Goal: Information Seeking & Learning: Check status

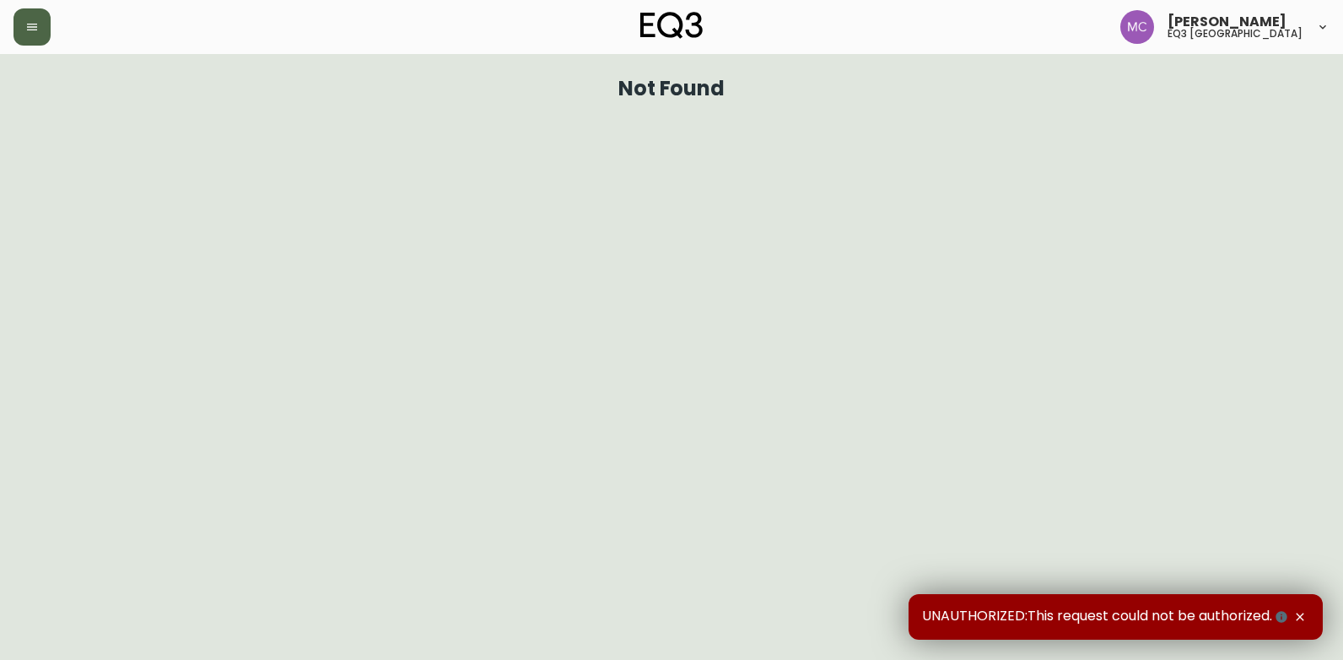
click at [37, 33] on icon "button" at bounding box center [31, 26] width 13 height 13
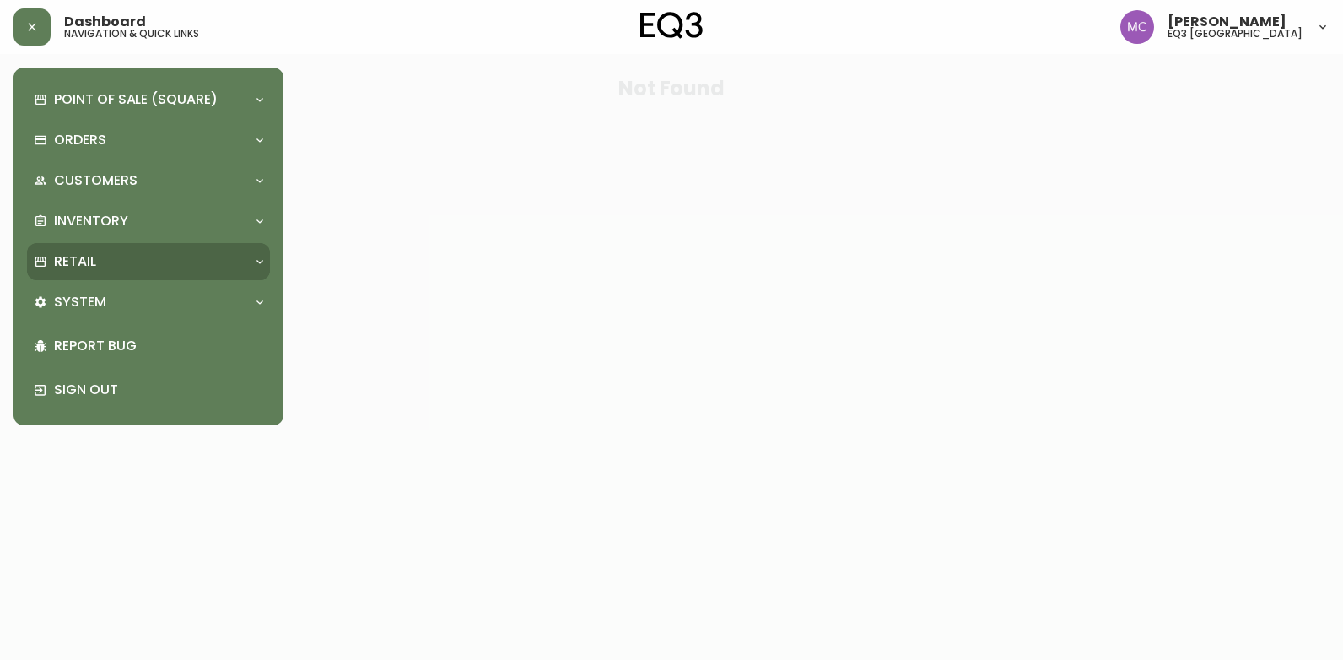
click at [85, 235] on div "Inventory" at bounding box center [148, 220] width 243 height 37
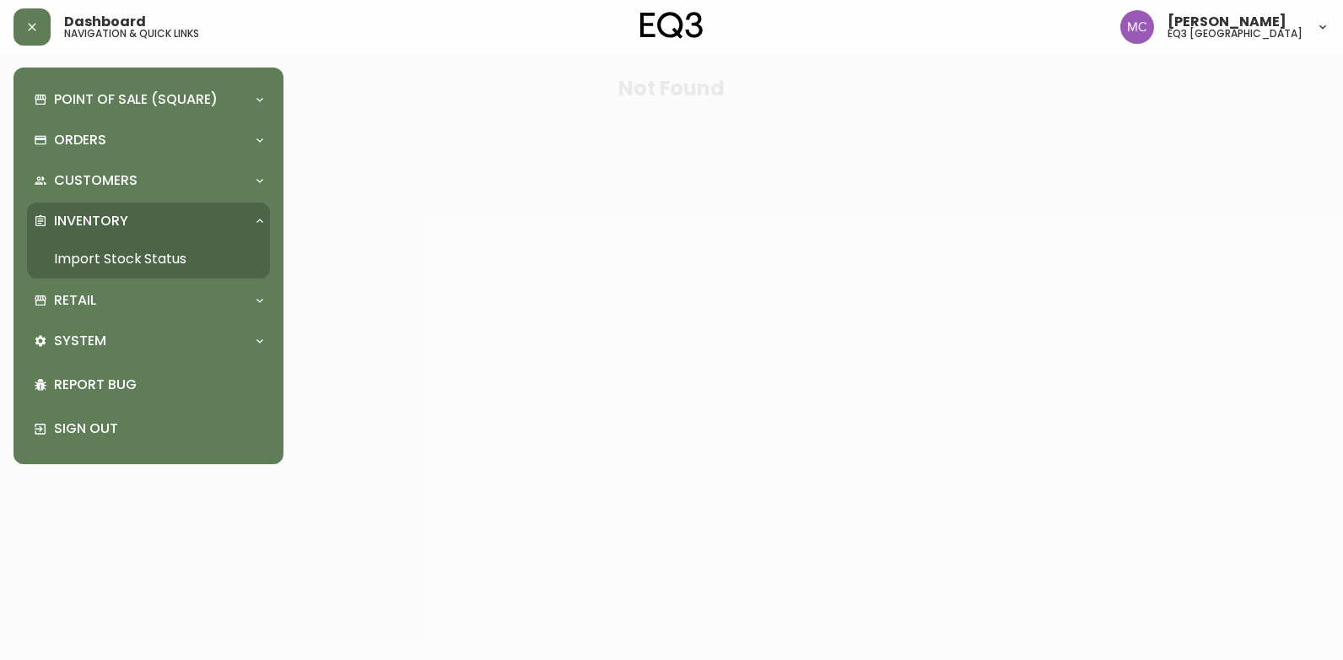
click at [85, 256] on link "Import Stock Status" at bounding box center [148, 259] width 243 height 39
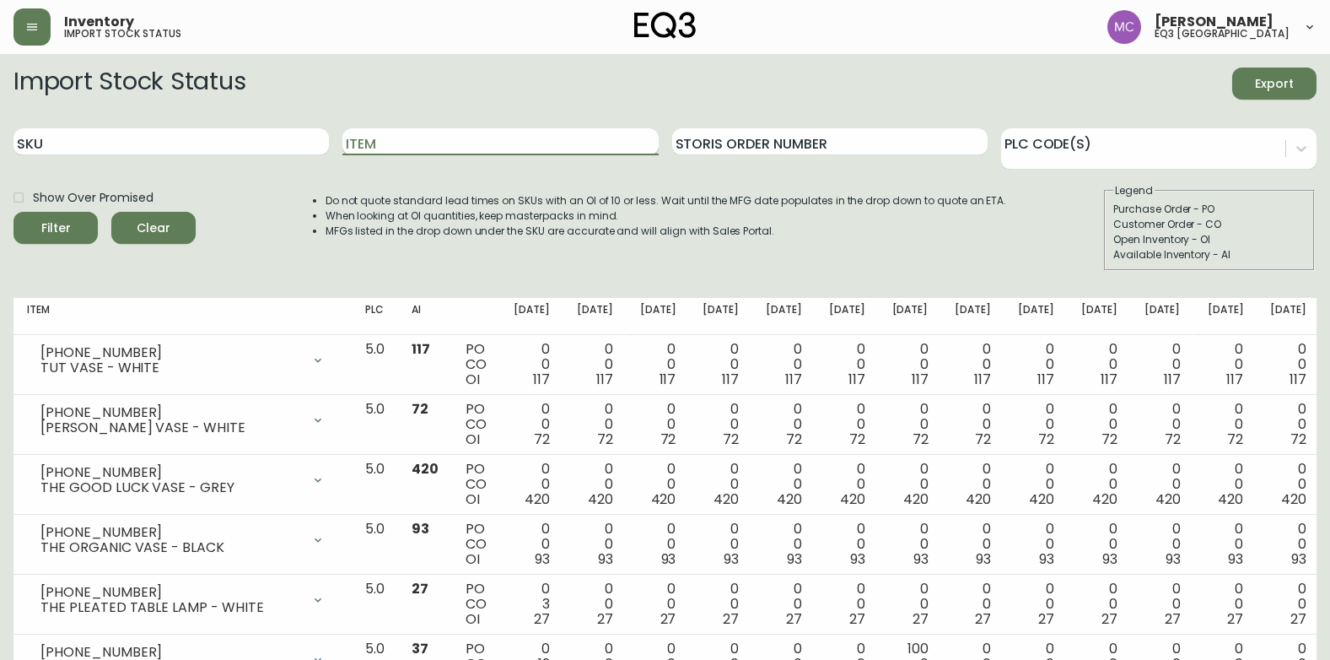
click at [496, 147] on input "Item" at bounding box center [501, 141] width 316 height 27
type input "KACIA"
click at [13, 212] on button "Filter" at bounding box center [55, 228] width 84 height 32
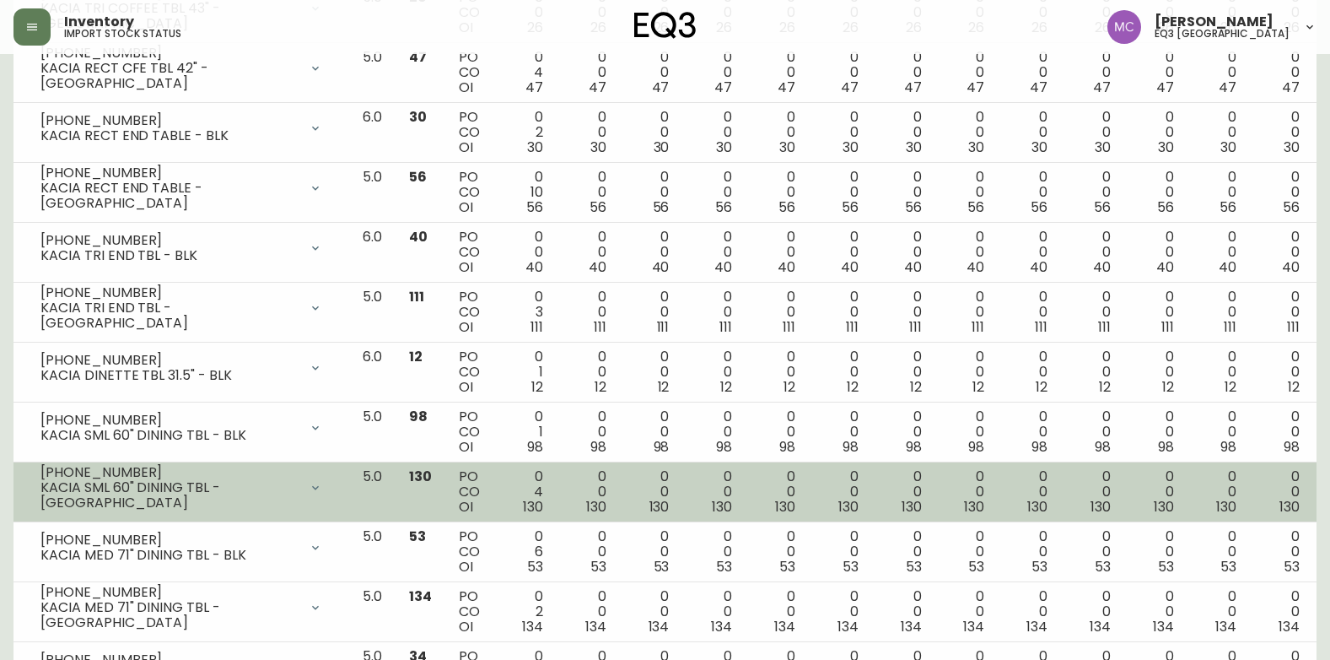
scroll to position [391, 0]
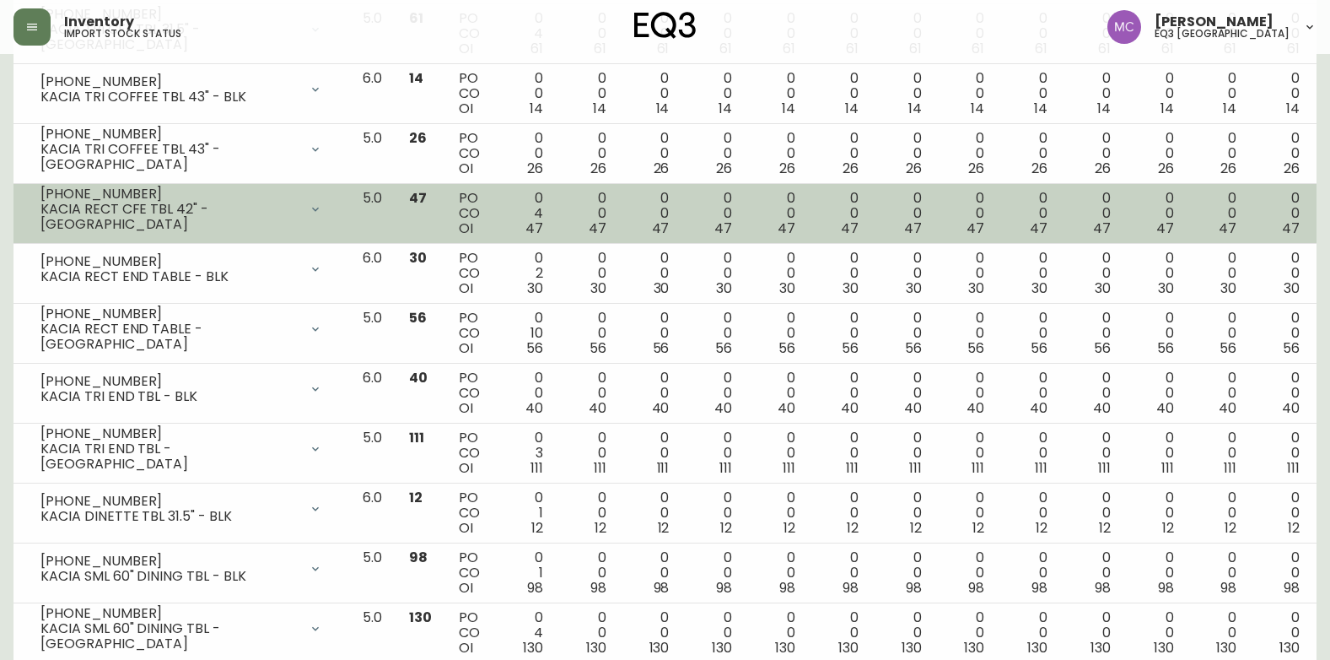
click at [163, 224] on div "KACIA RECT CFE TBL 42" - [GEOGRAPHIC_DATA]" at bounding box center [169, 217] width 258 height 30
drag, startPoint x: 171, startPoint y: 217, endPoint x: 294, endPoint y: 213, distance: 122.4
click at [294, 213] on div "KACIA RECT CFE TBL 42" - [GEOGRAPHIC_DATA]" at bounding box center [169, 217] width 258 height 30
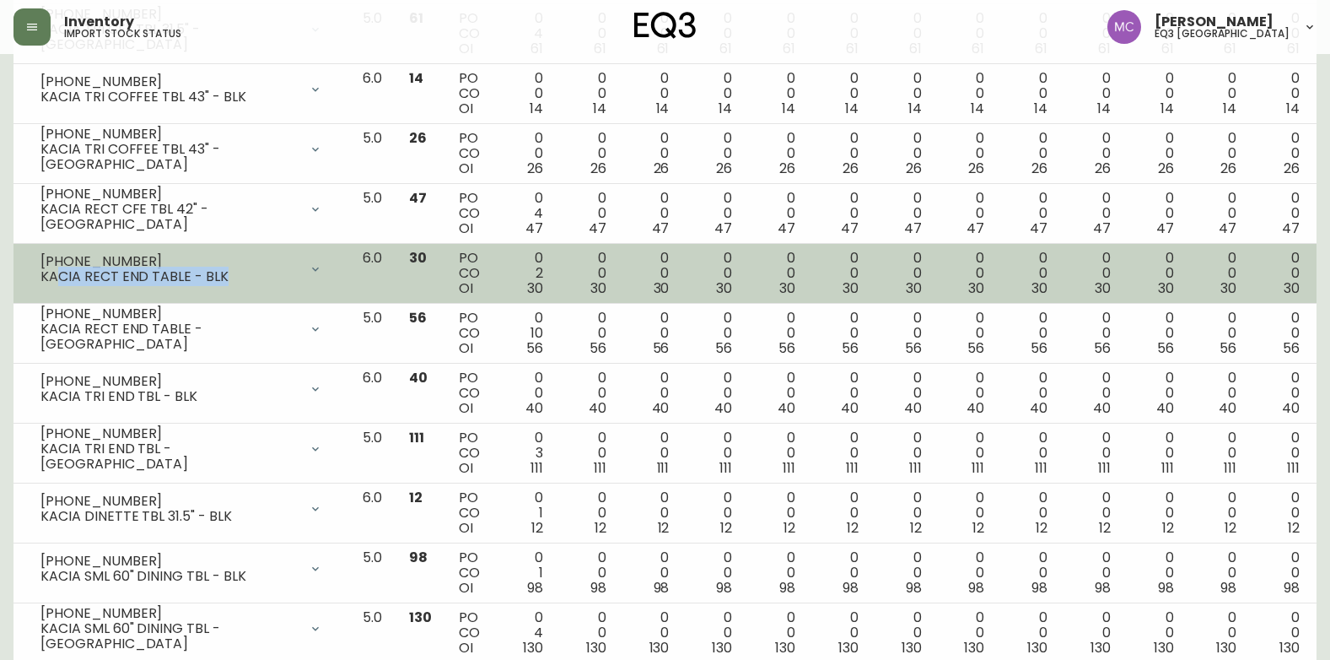
drag, startPoint x: 294, startPoint y: 213, endPoint x: 62, endPoint y: 280, distance: 241.4
click at [62, 280] on div "KACIA RECT END TABLE - BLK" at bounding box center [169, 276] width 258 height 15
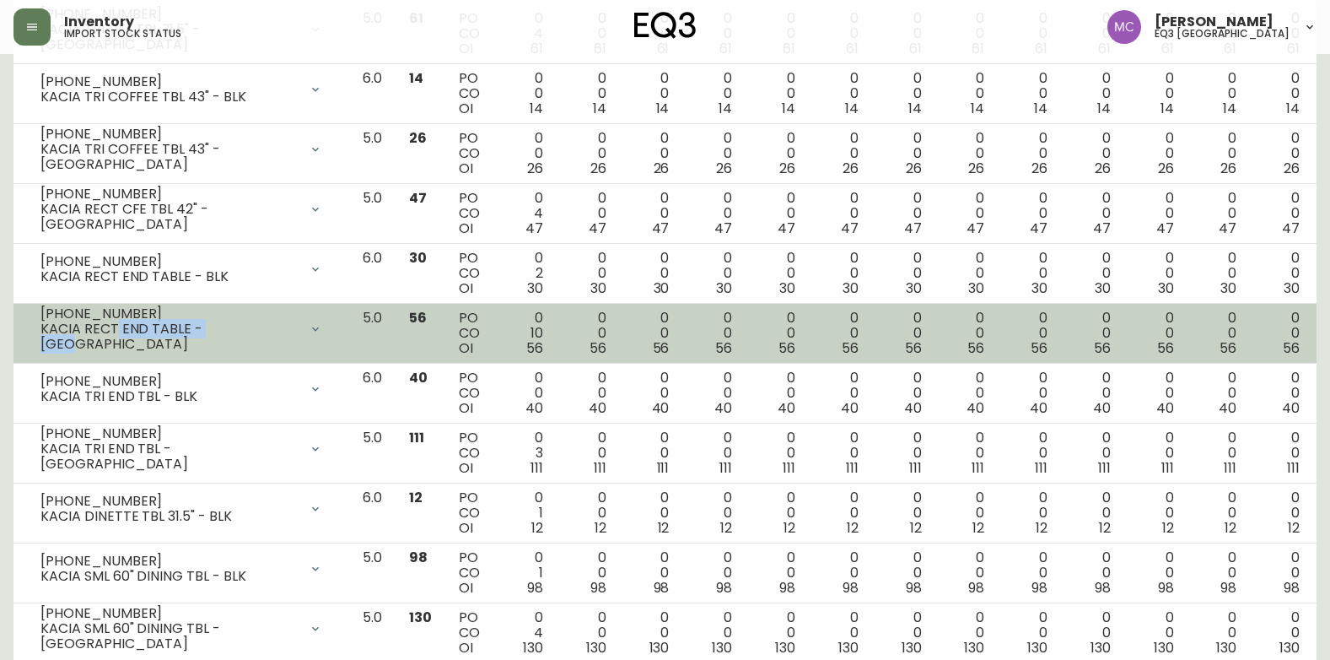
drag, startPoint x: 62, startPoint y: 280, endPoint x: 274, endPoint y: 344, distance: 222.1
click at [274, 344] on div "[PHONE_NUMBER] KACIA RECT END TABLE - [GEOGRAPHIC_DATA]" at bounding box center [181, 328] width 309 height 37
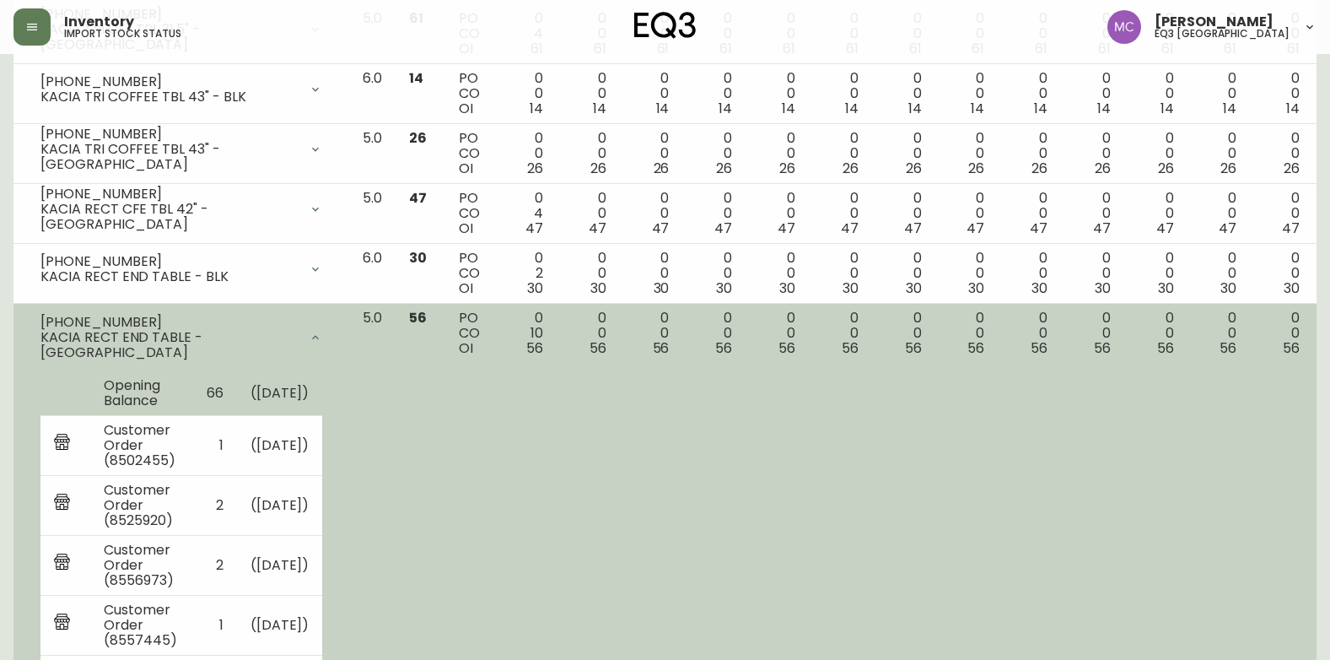
drag, startPoint x: 274, startPoint y: 344, endPoint x: 248, endPoint y: 371, distance: 37.6
click at [193, 371] on td "Opening Balance" at bounding box center [141, 393] width 103 height 45
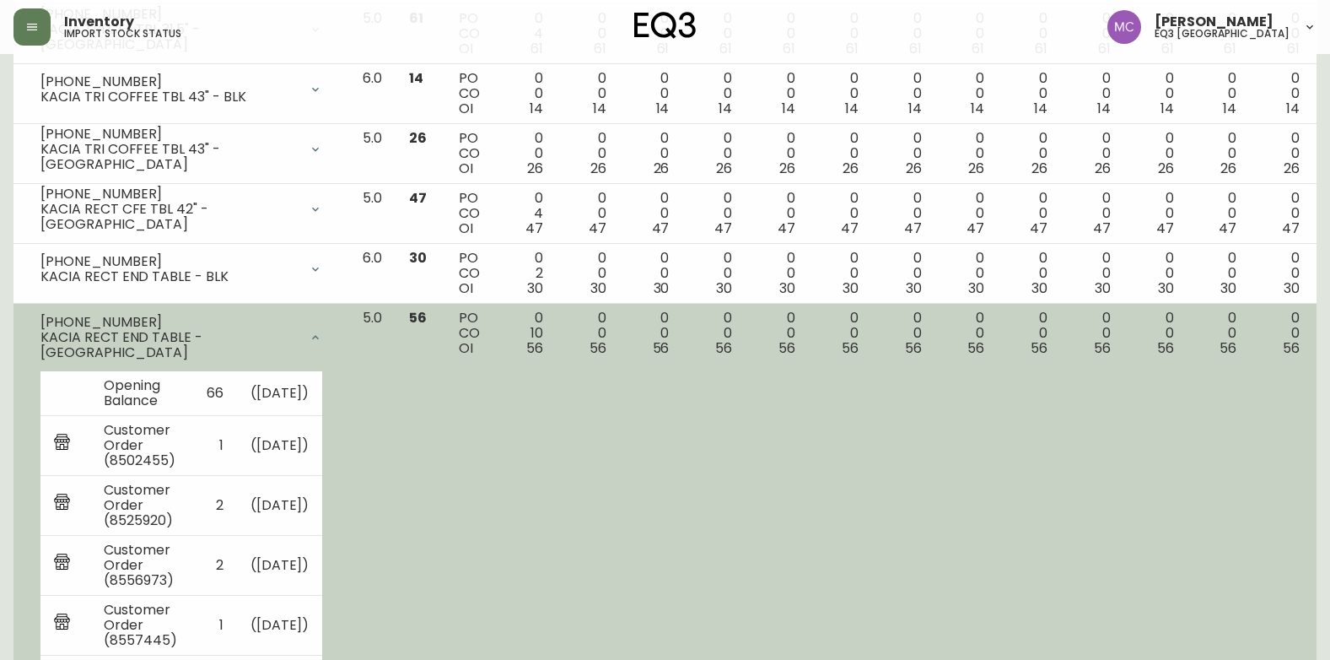
click at [239, 319] on div "[PHONE_NUMBER] KACIA RECT END TABLE - [GEOGRAPHIC_DATA]" at bounding box center [181, 337] width 309 height 54
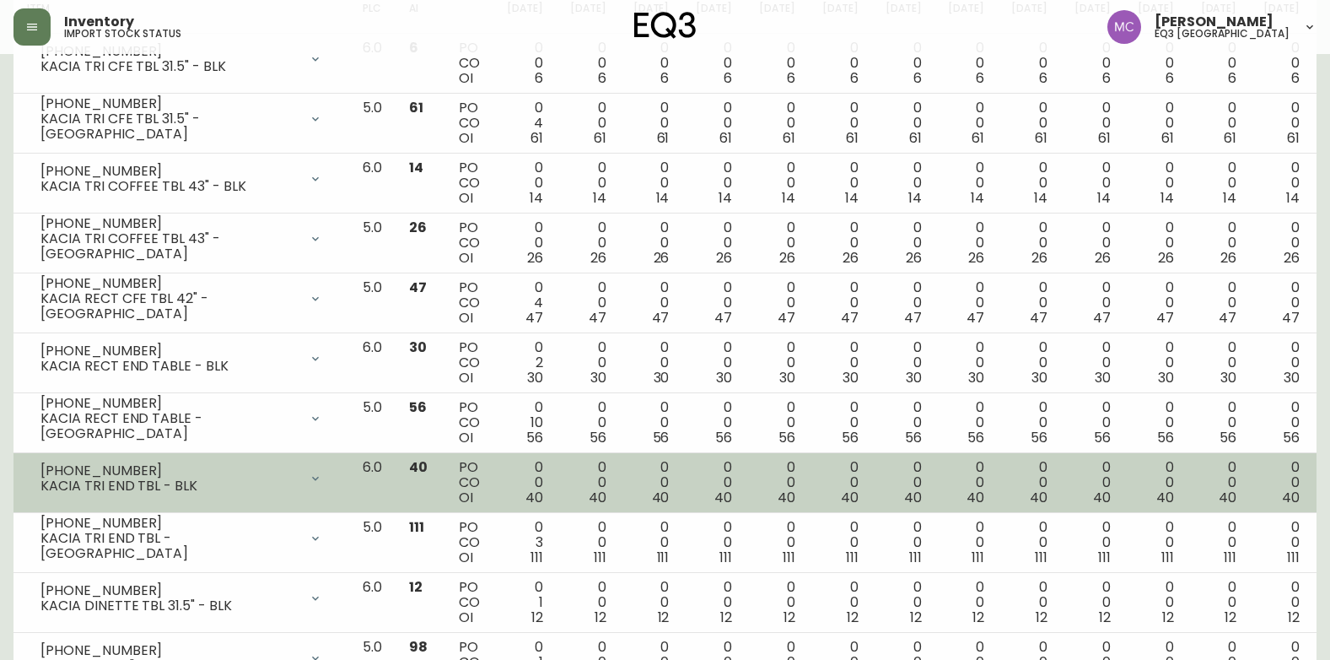
scroll to position [222, 0]
